Goal: Check status

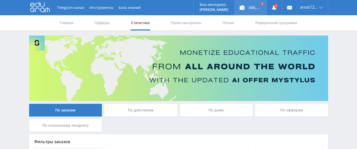
click at [243, 3] on div "446,63 ₽" at bounding box center [251, 7] width 32 height 15
